Goal: Find contact information: Find contact information

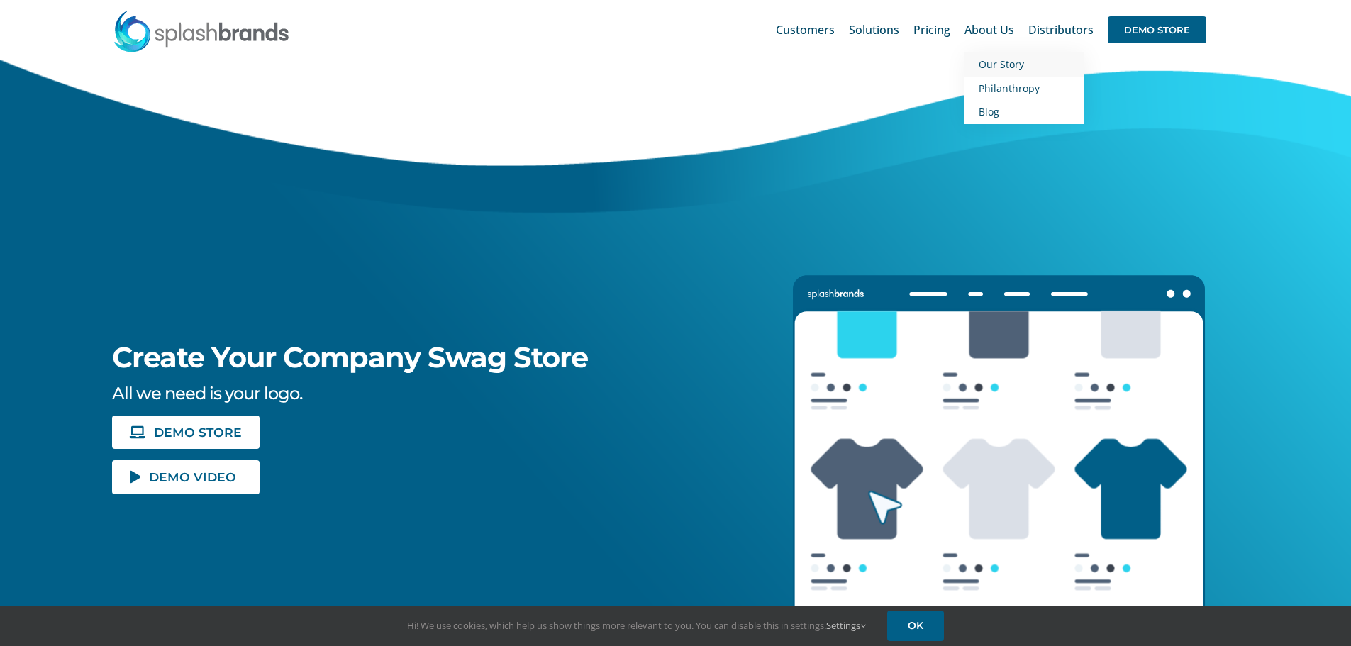
click at [994, 64] on span "Our Story" at bounding box center [1001, 63] width 45 height 13
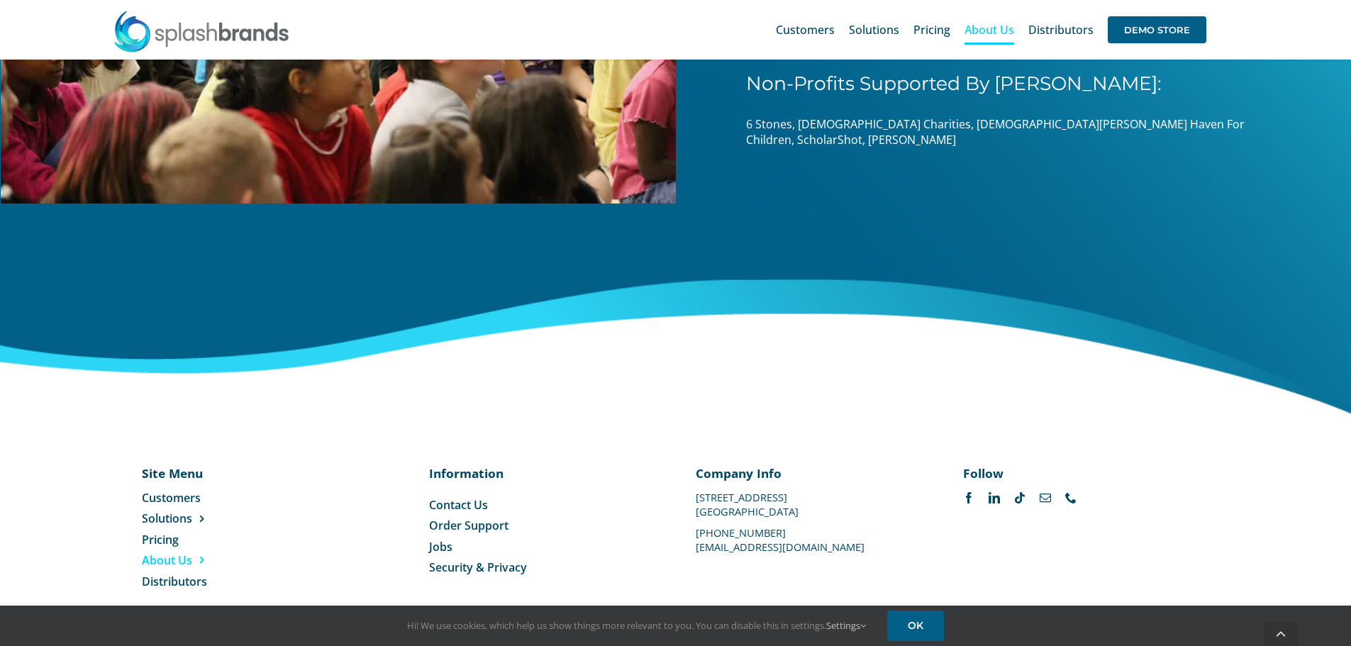
scroll to position [2221, 0]
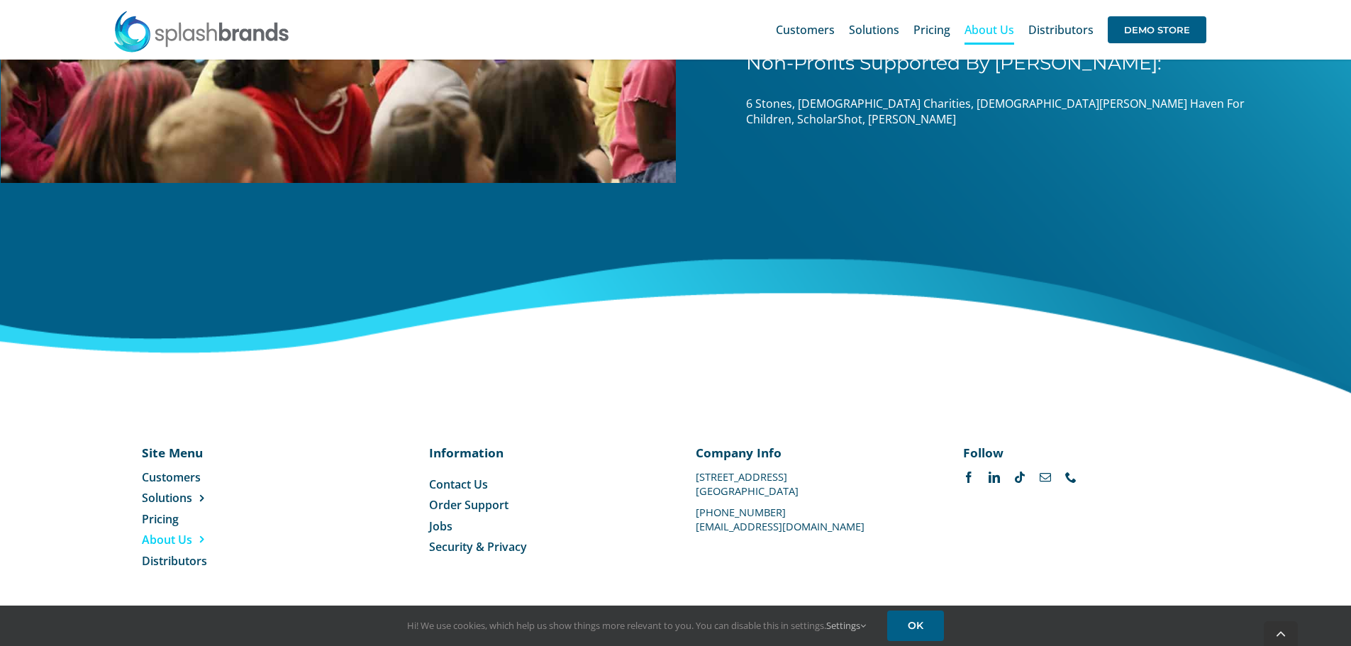
click at [460, 484] on span "Contact Us" at bounding box center [458, 485] width 59 height 16
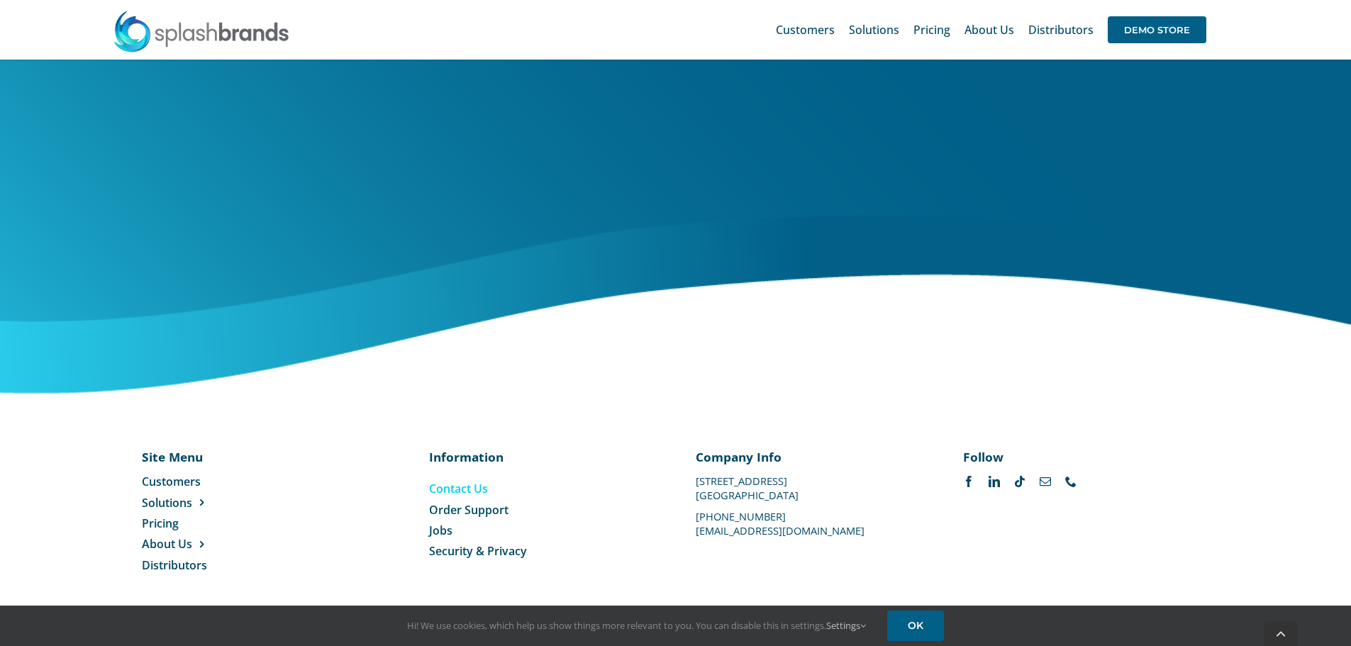
scroll to position [660, 0]
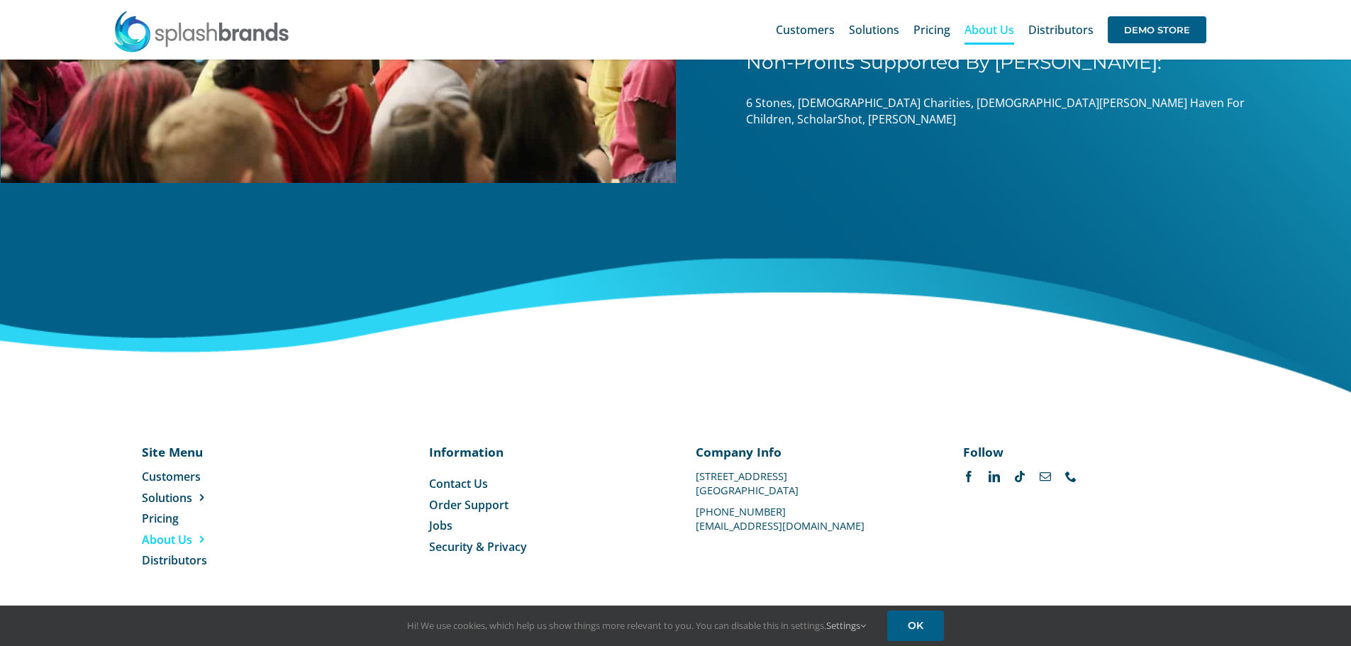
scroll to position [2221, 0]
